Goal: Task Accomplishment & Management: Manage account settings

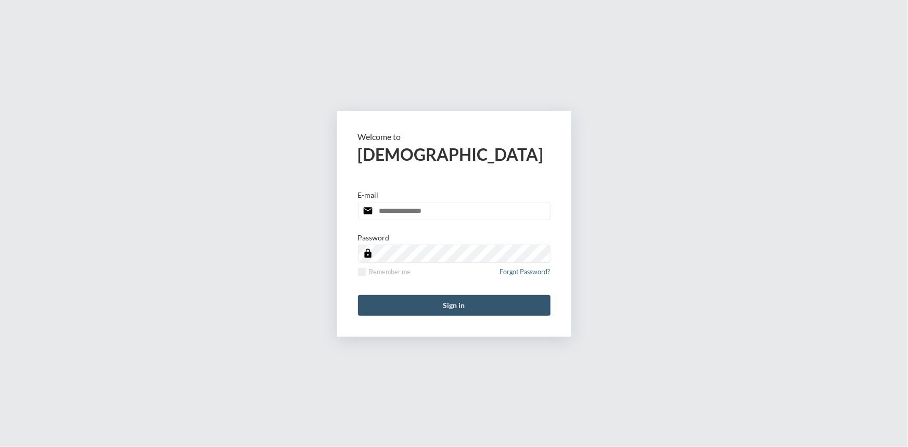
type input "**********"
click at [452, 297] on button "Sign in" at bounding box center [454, 305] width 192 height 21
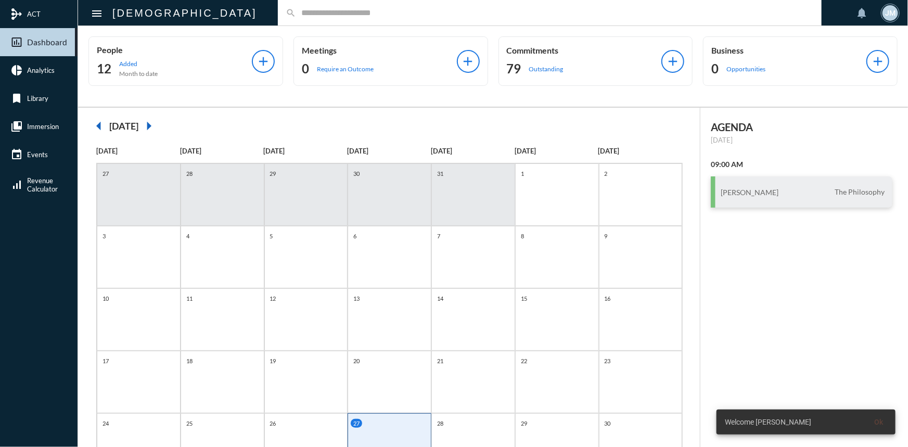
click at [314, 12] on input "text" at bounding box center [554, 12] width 517 height 9
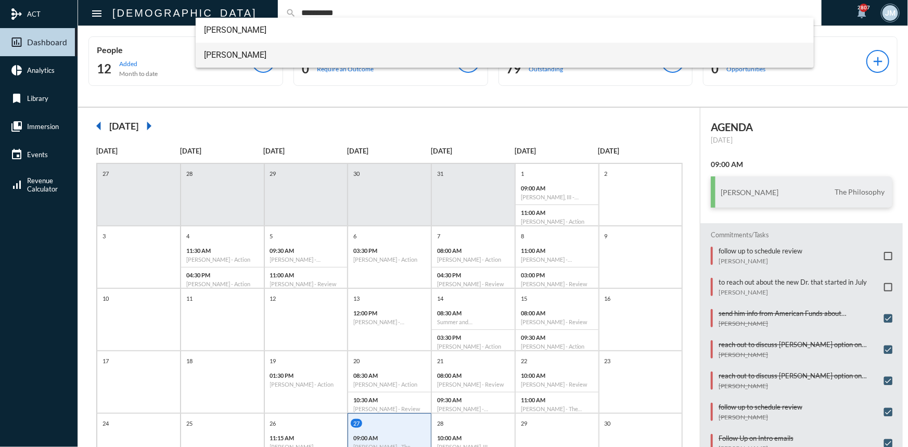
type input "**********"
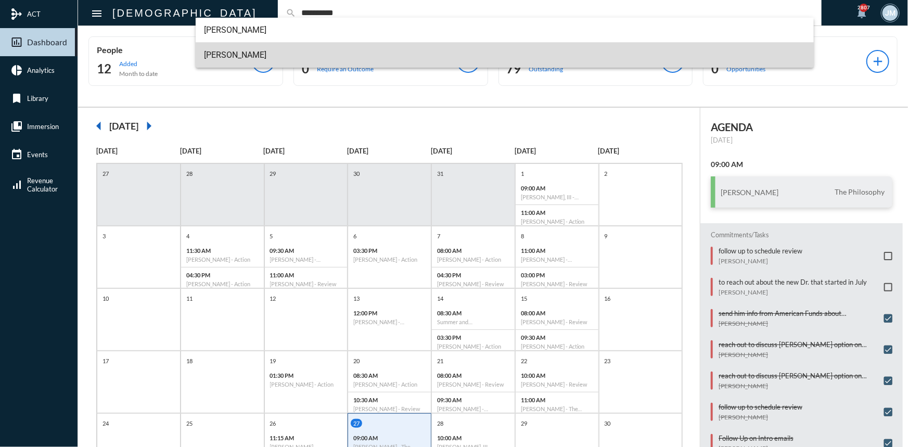
click at [217, 49] on span "[PERSON_NAME]" at bounding box center [504, 55] width 601 height 25
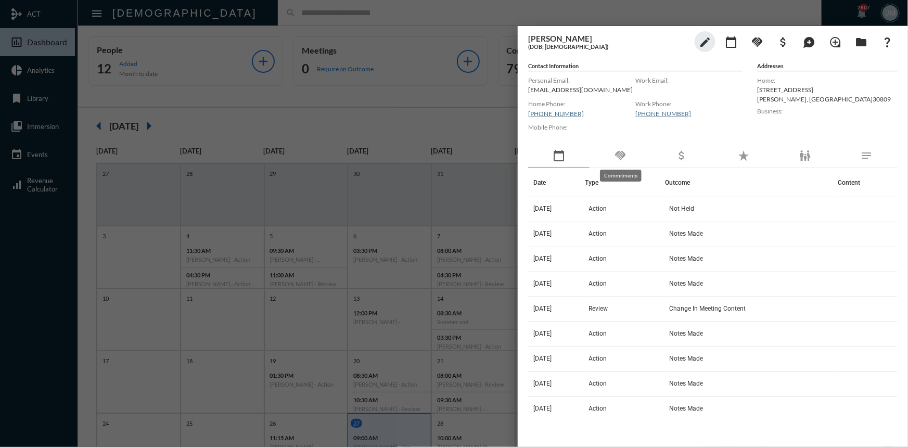
click at [625, 150] on mat-icon "handshake" at bounding box center [620, 155] width 12 height 12
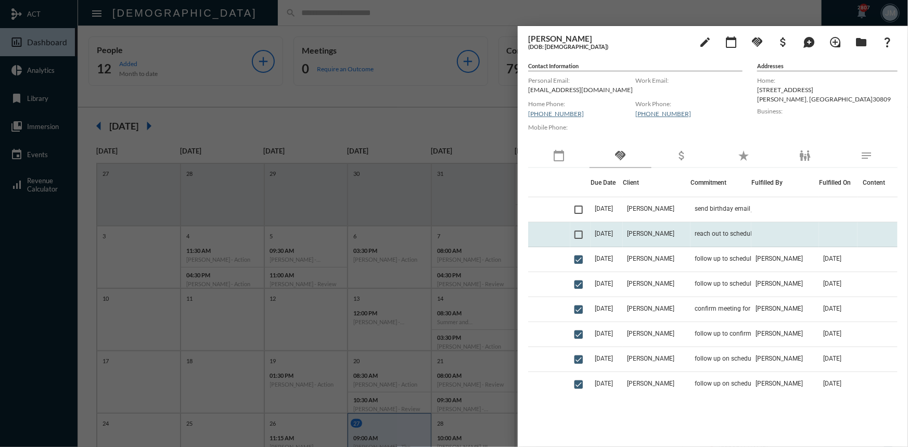
click at [575, 233] on span at bounding box center [578, 234] width 8 height 8
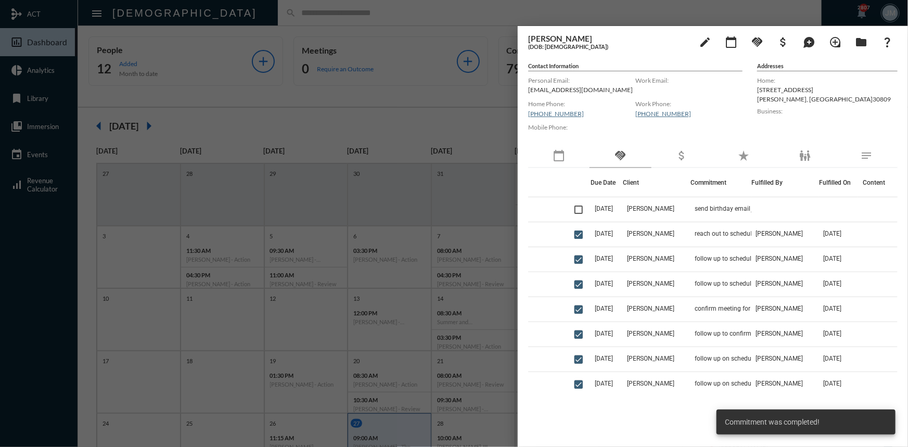
click at [470, 123] on div at bounding box center [454, 223] width 908 height 447
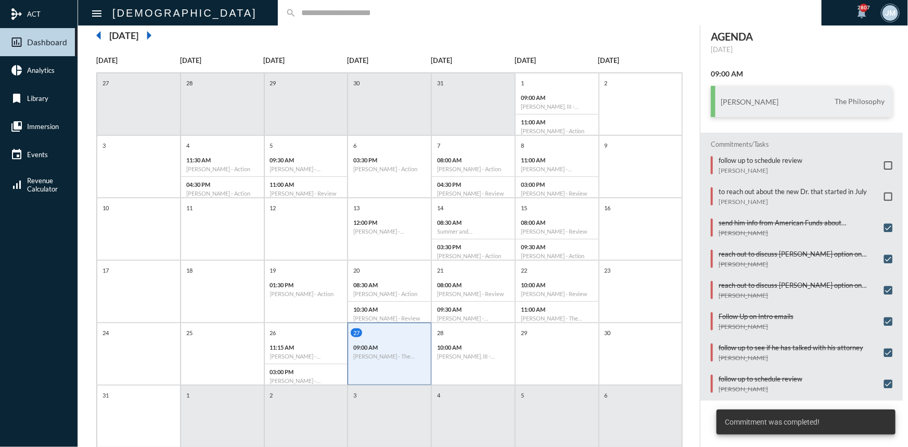
scroll to position [94, 0]
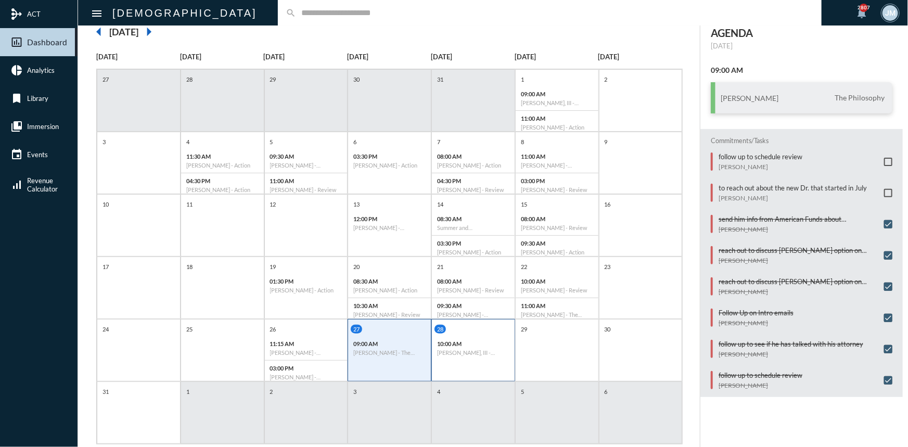
click at [490, 334] on div "28 10:00 AM [PERSON_NAME], III - Verification" at bounding box center [473, 342] width 83 height 35
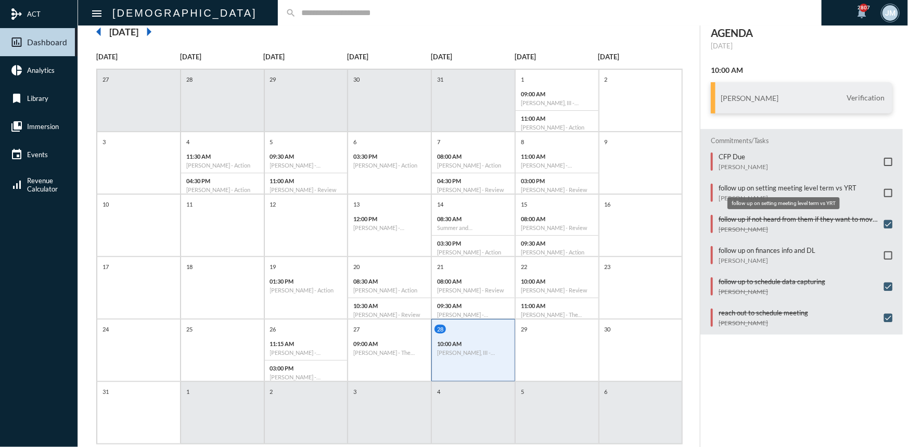
click at [741, 185] on p "follow up on setting meeting level term vs YRT" at bounding box center [787, 188] width 138 height 8
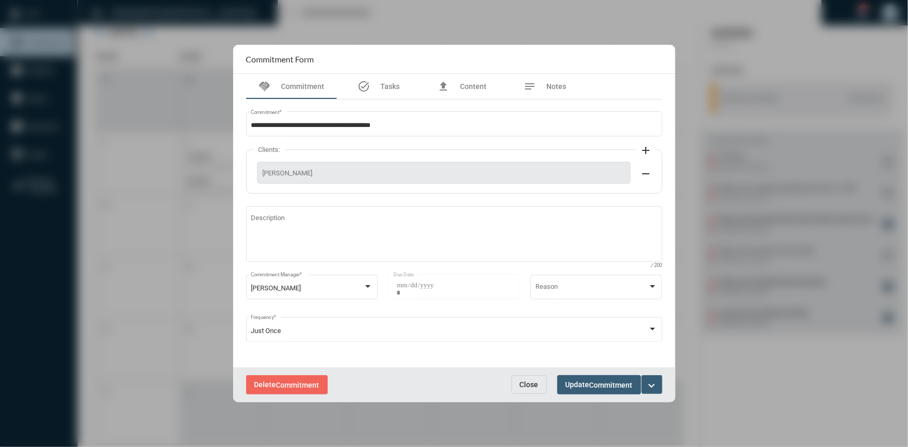
click at [646, 384] on mat-icon "expand_more" at bounding box center [651, 385] width 12 height 12
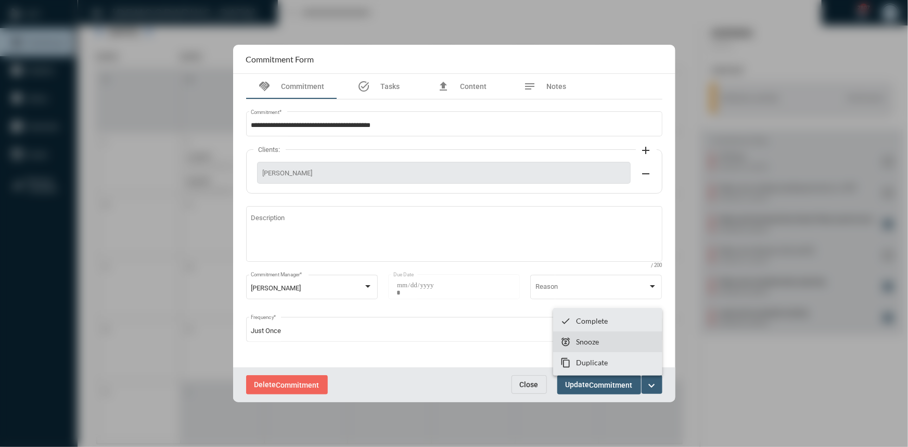
click at [598, 348] on section "snooze Snooze" at bounding box center [607, 341] width 109 height 21
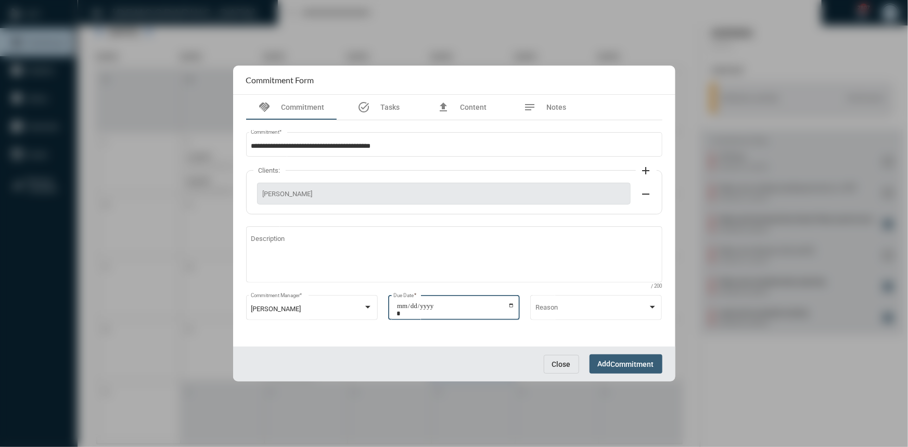
click at [513, 304] on input "**********" at bounding box center [455, 309] width 118 height 15
type input "**********"
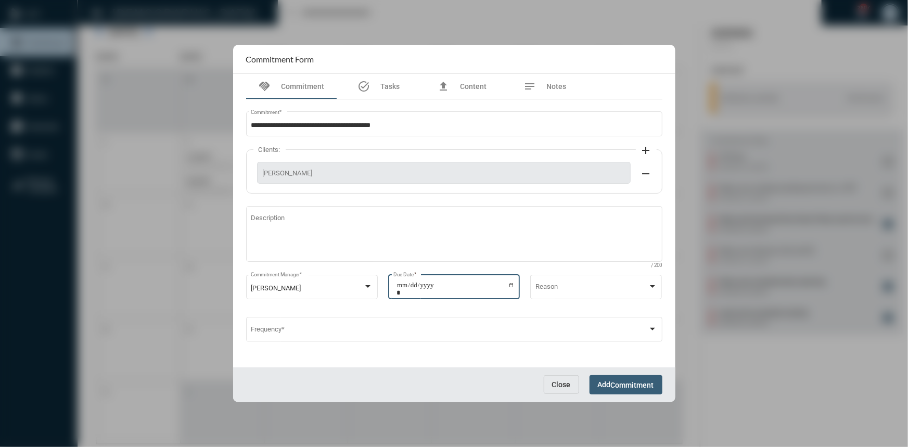
click at [609, 380] on span "Add Commitment" at bounding box center [626, 384] width 56 height 8
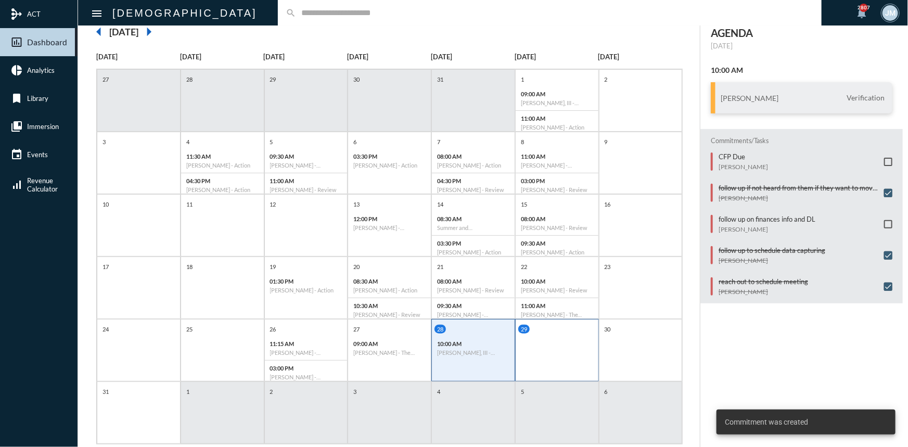
click at [551, 328] on div "29" at bounding box center [558, 329] width 80 height 9
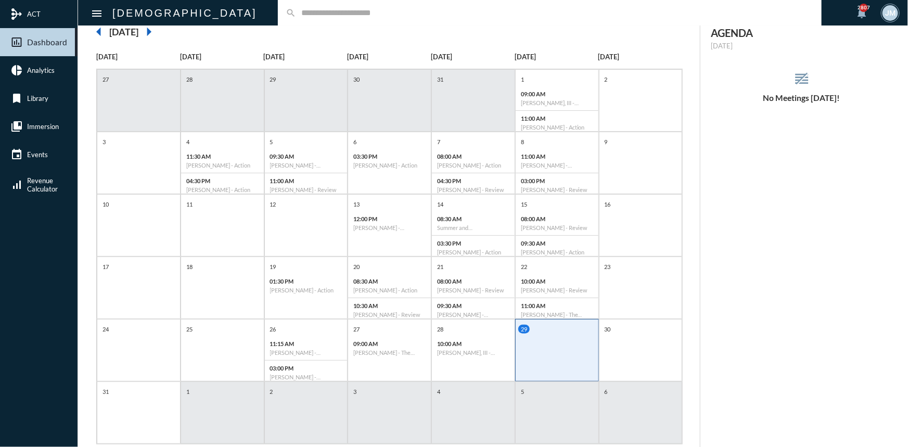
click at [200, 395] on div "1" at bounding box center [222, 412] width 84 height 62
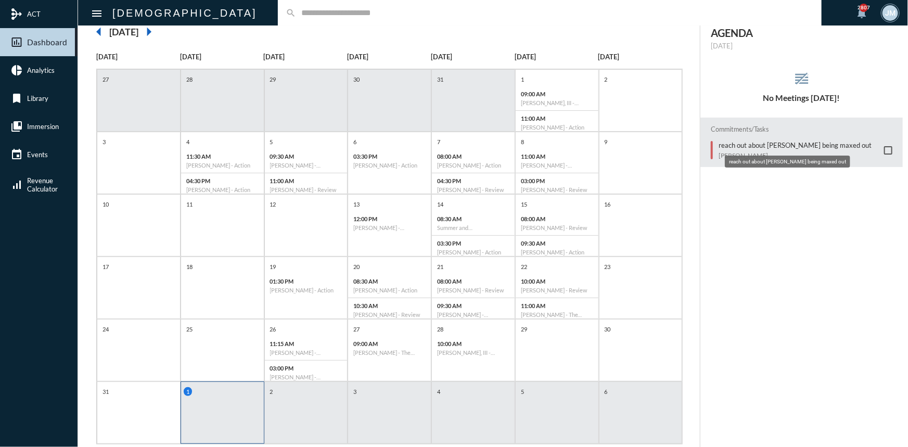
click at [786, 144] on p "reach out about [PERSON_NAME] being maxed out" at bounding box center [794, 145] width 153 height 8
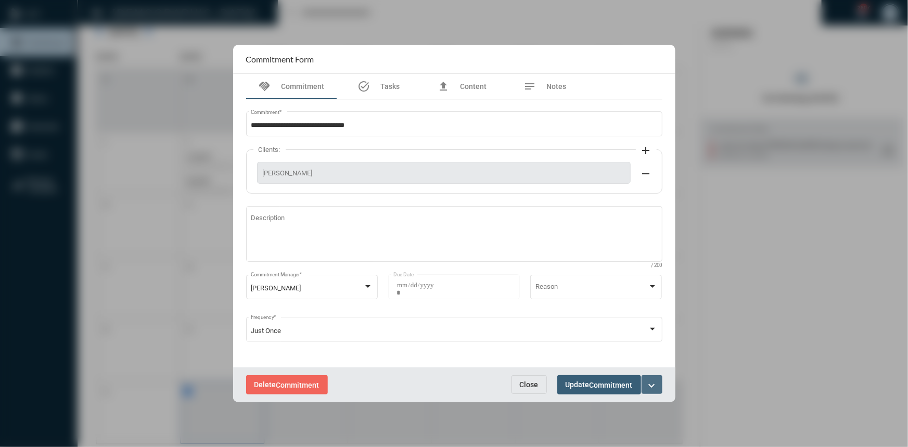
click at [650, 384] on mat-icon "expand_more" at bounding box center [651, 385] width 12 height 12
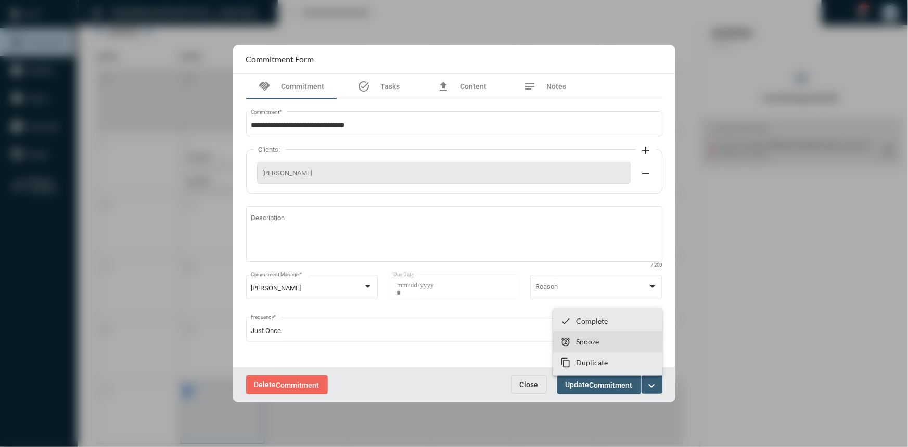
click at [575, 345] on section "snooze Snooze" at bounding box center [607, 341] width 109 height 21
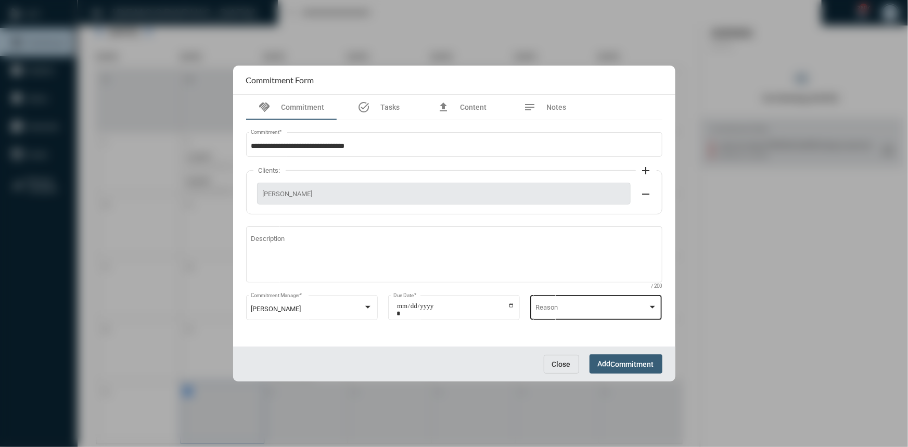
click at [654, 304] on div at bounding box center [652, 307] width 9 height 8
click at [654, 304] on span "Busy" at bounding box center [596, 309] width 122 height 20
click at [693, 303] on div at bounding box center [454, 223] width 908 height 447
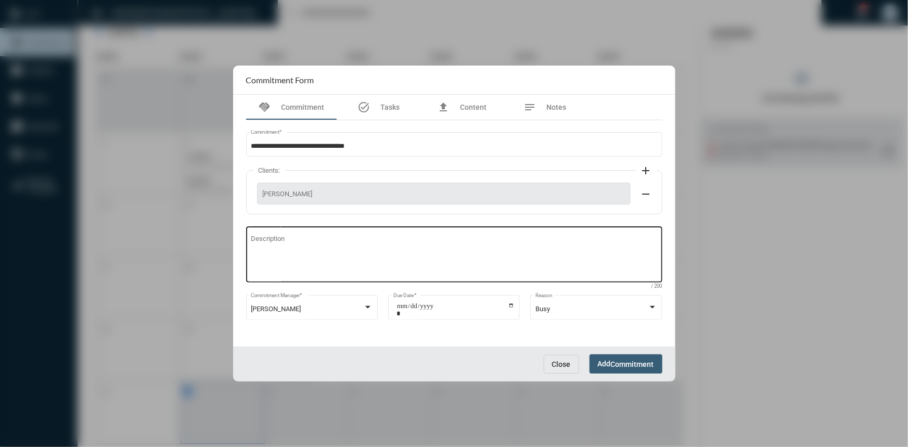
click at [491, 230] on div "Description" at bounding box center [454, 254] width 406 height 58
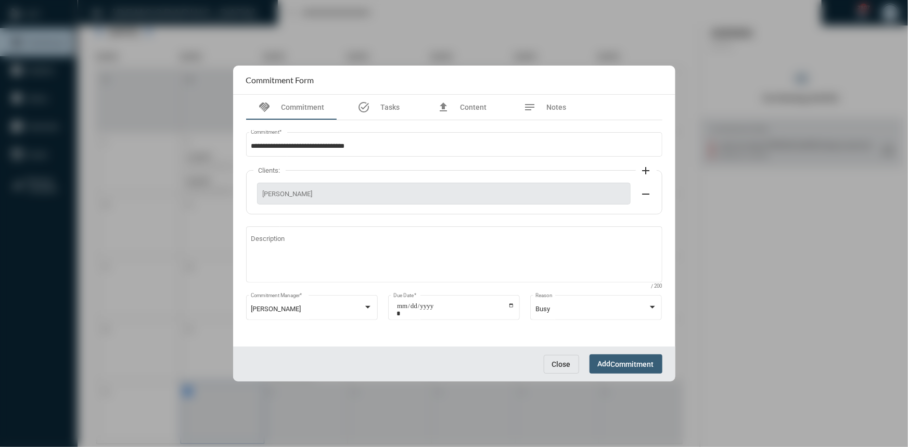
click at [483, 215] on div "**********" at bounding box center [454, 233] width 426 height 226
click at [511, 308] on input "**********" at bounding box center [455, 309] width 118 height 15
type input "**********"
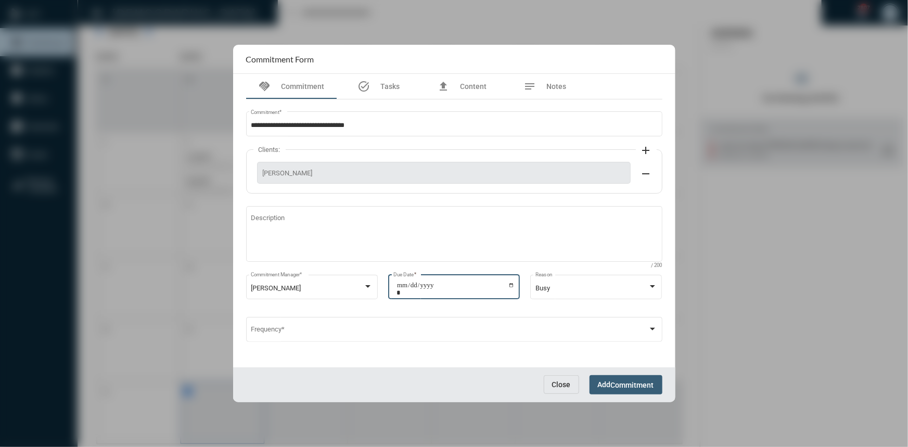
click at [606, 386] on span "Add Commitment" at bounding box center [626, 384] width 56 height 8
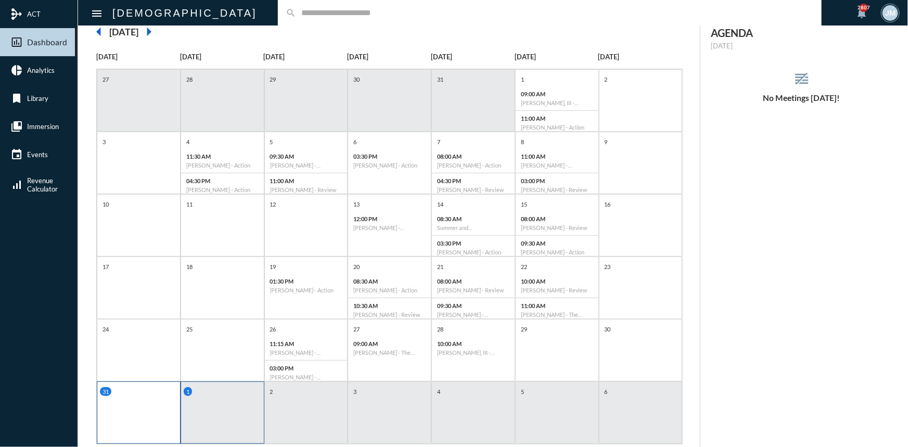
click at [135, 423] on div "31" at bounding box center [139, 412] width 84 height 62
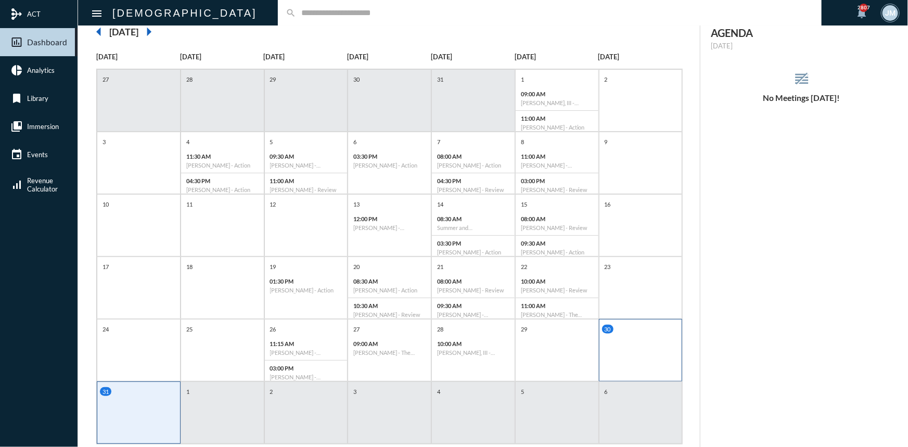
click at [660, 354] on div "30" at bounding box center [641, 350] width 84 height 62
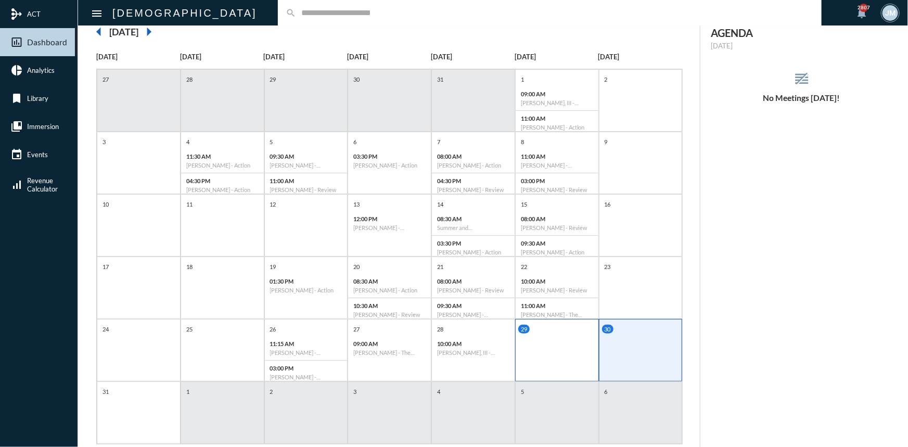
click at [565, 346] on div "29" at bounding box center [557, 350] width 84 height 62
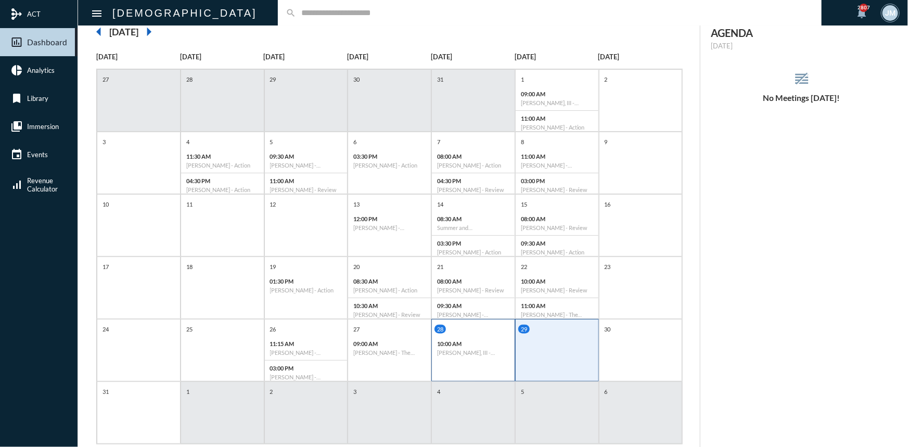
click at [490, 351] on h6 "[PERSON_NAME], III - Verification" at bounding box center [473, 352] width 72 height 7
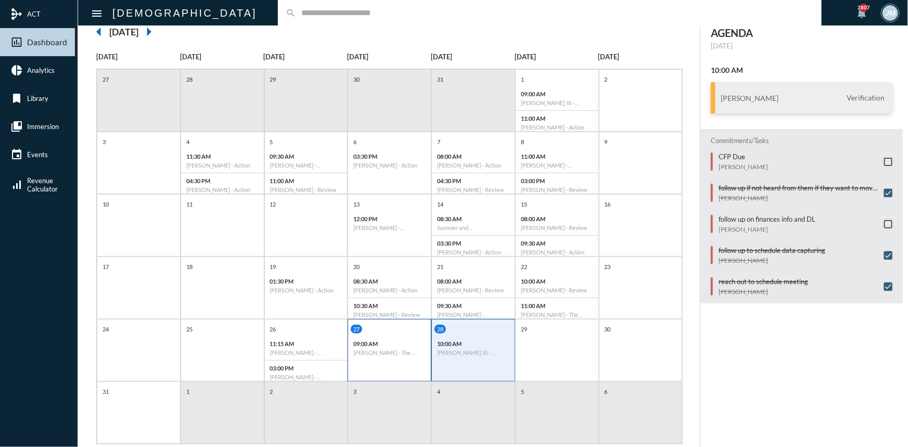
click at [397, 351] on h6 "[PERSON_NAME] - The Philosophy" at bounding box center [389, 352] width 72 height 7
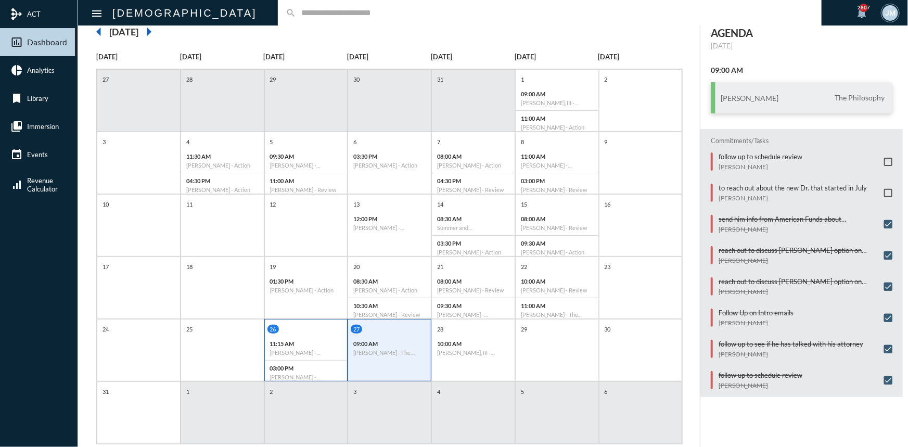
drag, startPoint x: 317, startPoint y: 343, endPoint x: 309, endPoint y: 341, distance: 8.1
click at [317, 343] on p "11:15 AM" at bounding box center [306, 343] width 72 height 7
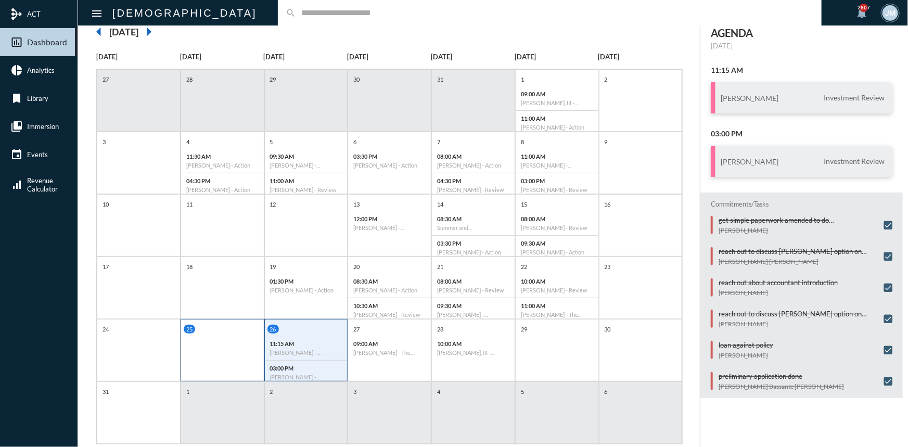
click at [210, 340] on div "25" at bounding box center [222, 350] width 84 height 62
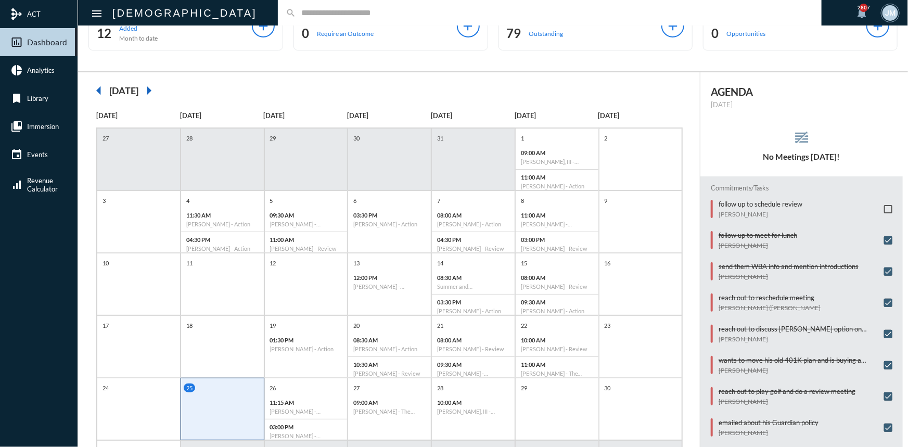
scroll to position [0, 0]
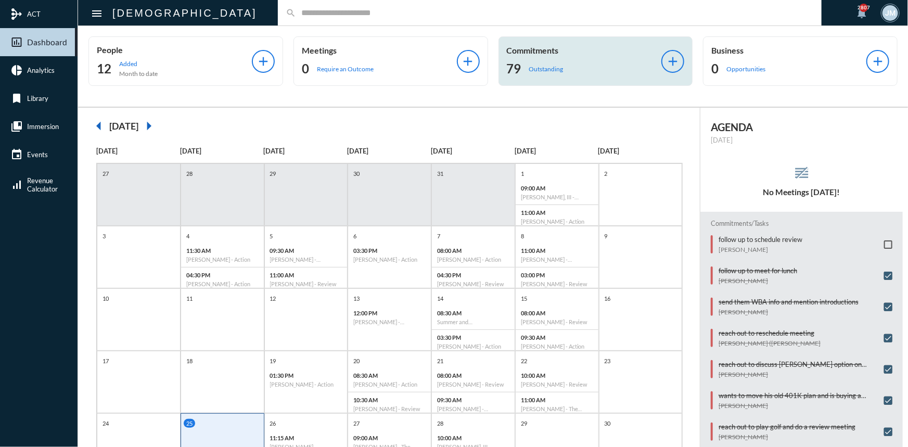
click at [539, 52] on p "Commitments" at bounding box center [584, 50] width 155 height 10
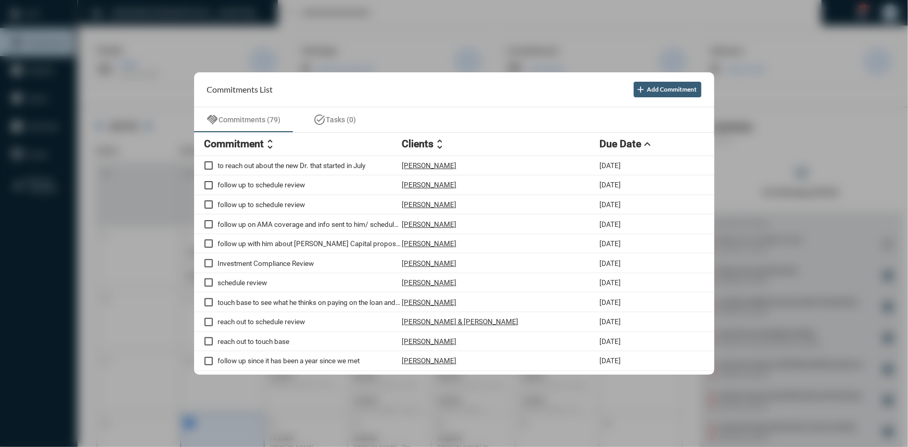
click at [506, 46] on div at bounding box center [454, 223] width 908 height 447
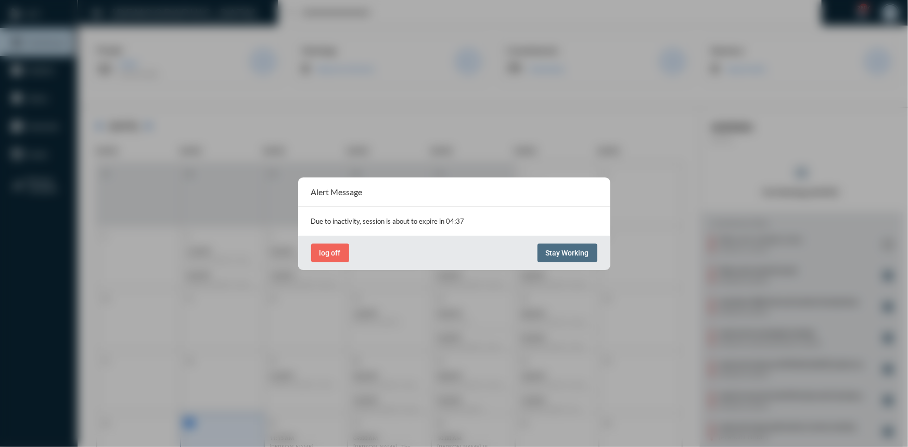
click at [569, 249] on span "Stay Working" at bounding box center [567, 253] width 43 height 8
